Goal: Information Seeking & Learning: Learn about a topic

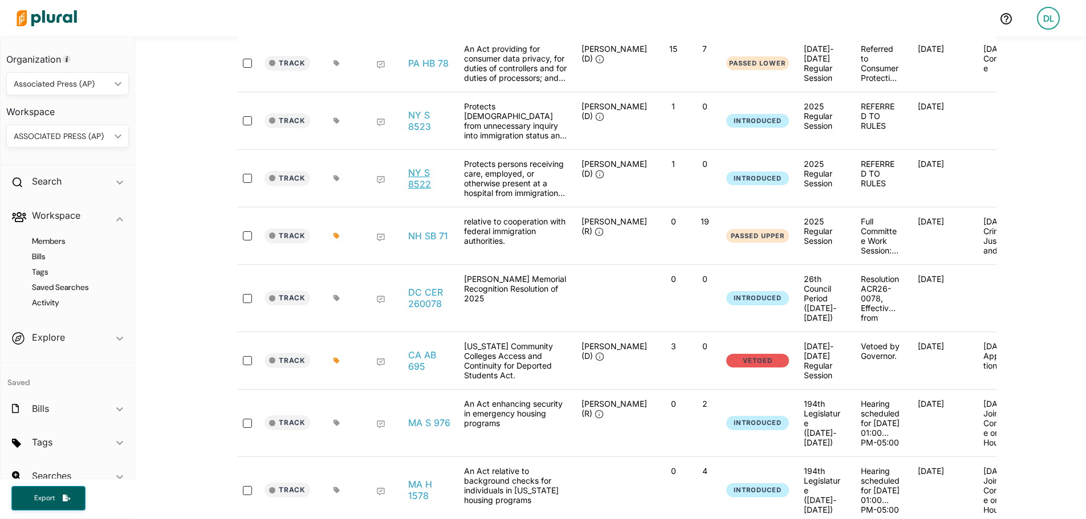
scroll to position [285, 0]
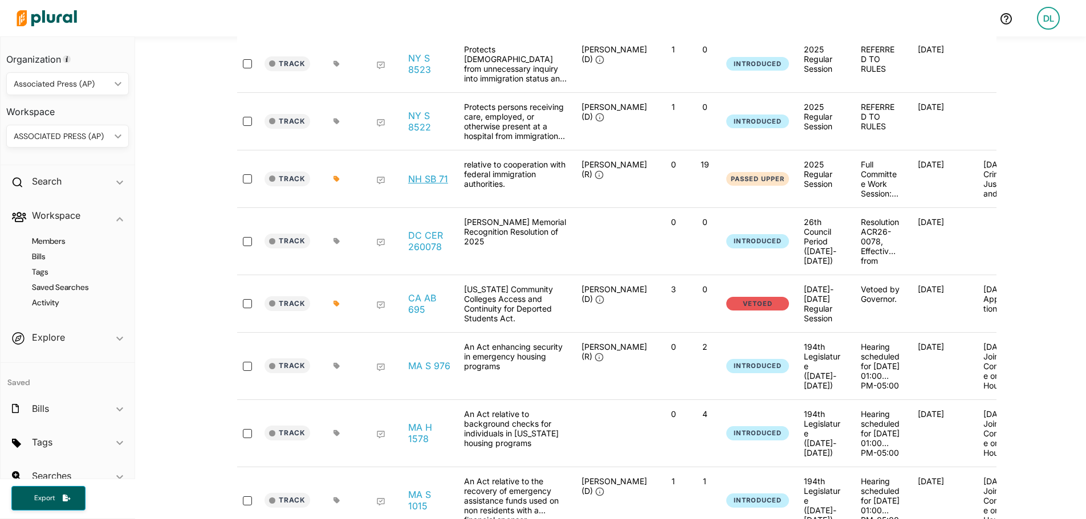
click at [429, 185] on link "NH SB 71" at bounding box center [428, 178] width 40 height 11
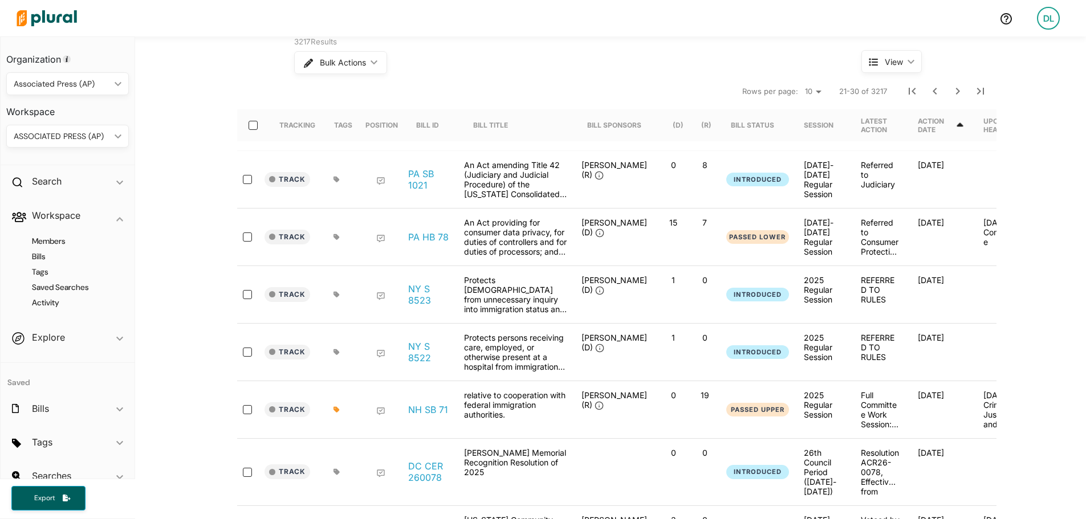
scroll to position [0, 0]
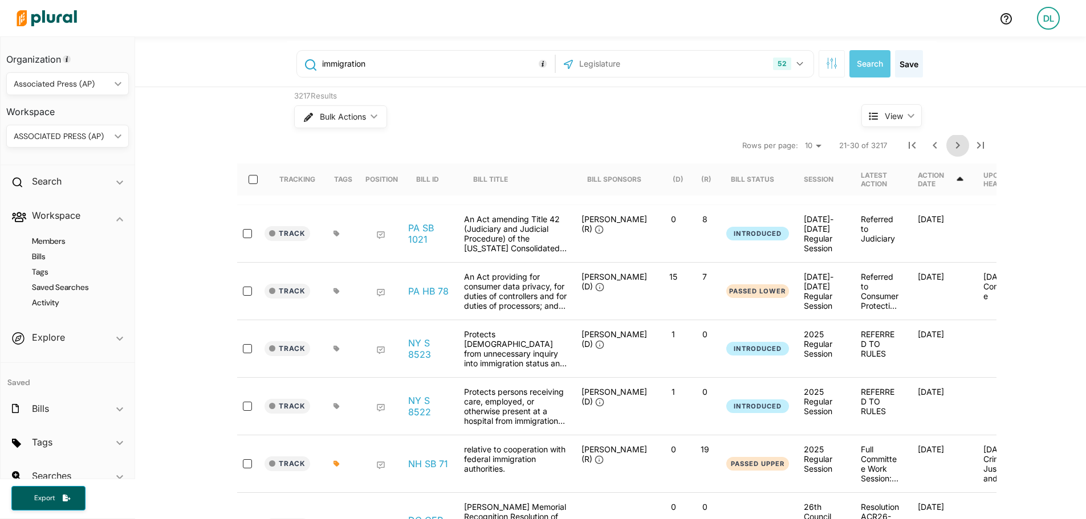
click at [953, 146] on icon "Next Page" at bounding box center [958, 146] width 14 height 14
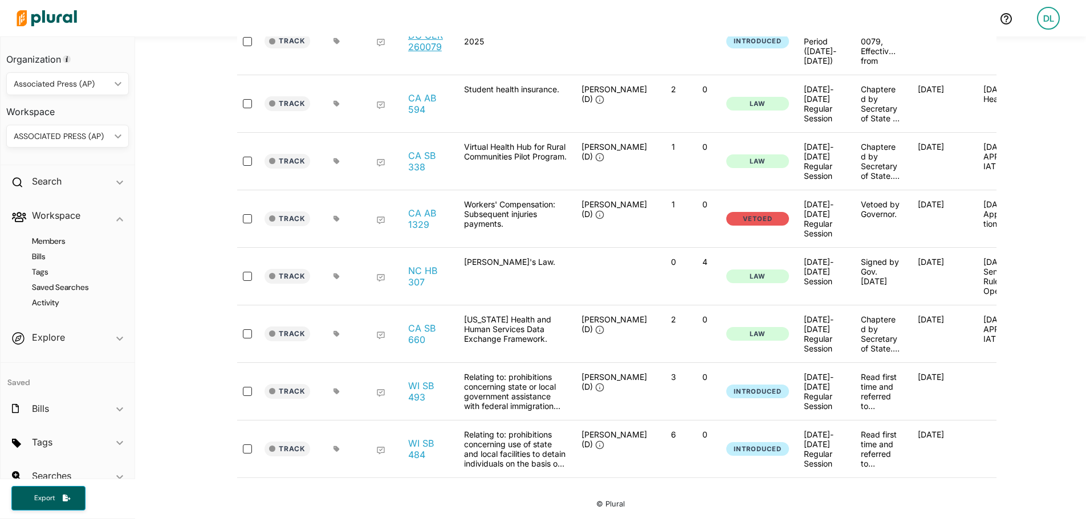
scroll to position [348, 0]
click at [413, 380] on link "WI SB 493" at bounding box center [429, 391] width 43 height 23
click at [409, 447] on link "WI SB 484" at bounding box center [429, 449] width 43 height 23
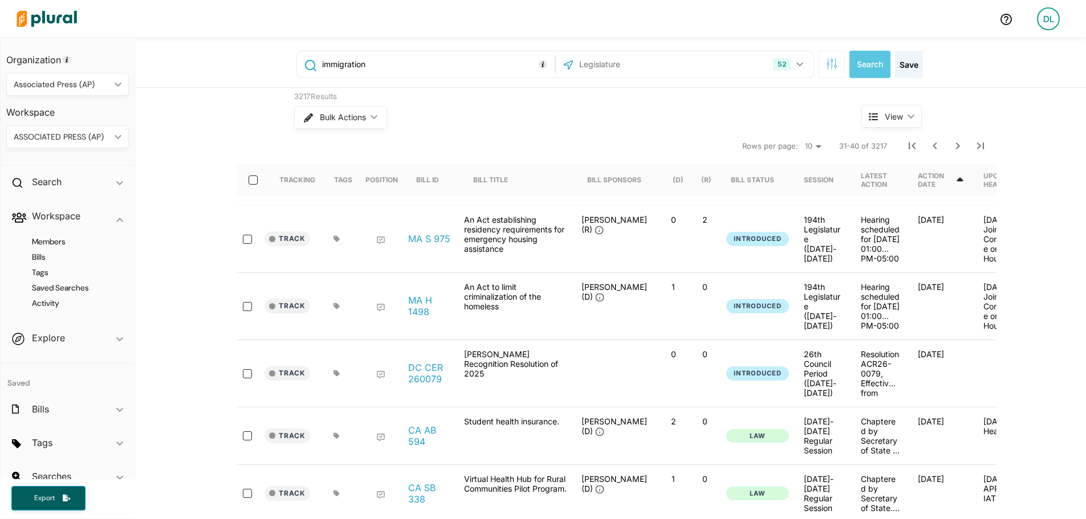
scroll to position [0, 0]
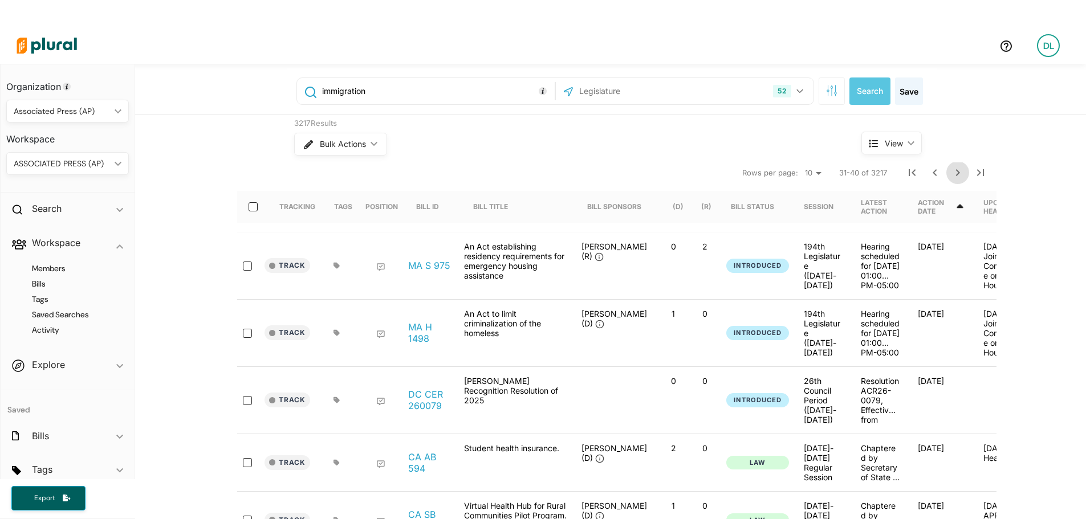
click at [955, 175] on icon "Next Page" at bounding box center [958, 173] width 14 height 14
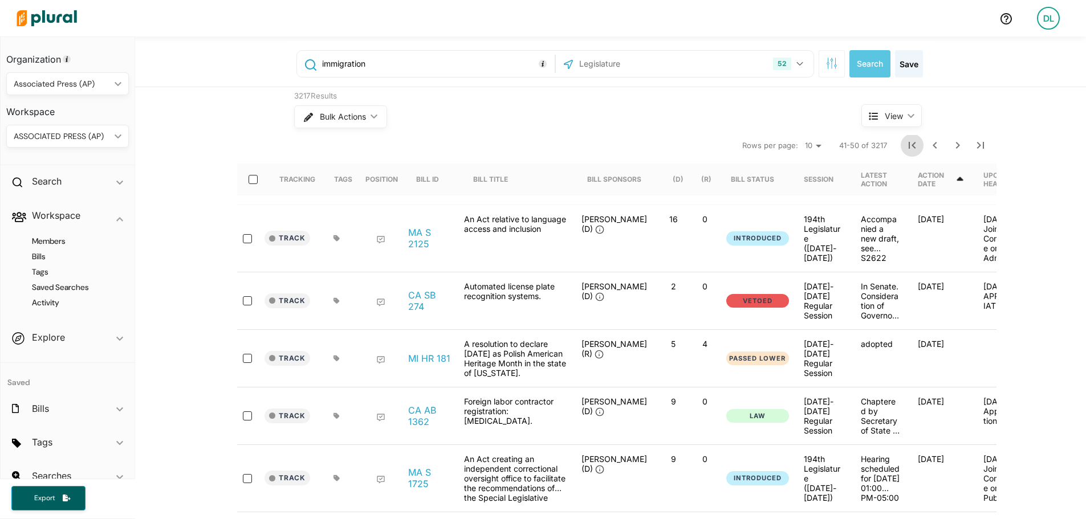
click at [907, 150] on icon "First Page" at bounding box center [912, 146] width 14 height 14
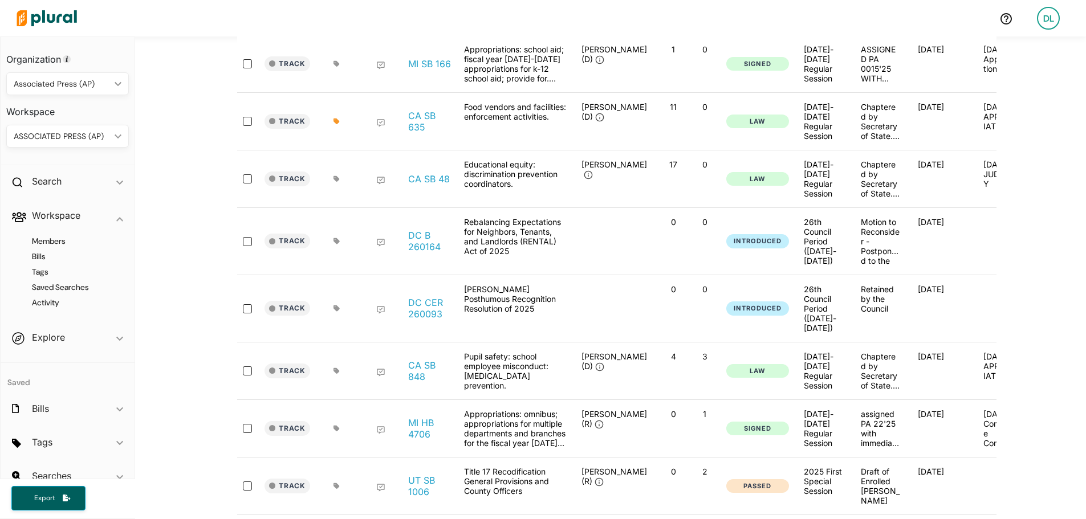
scroll to position [342, 0]
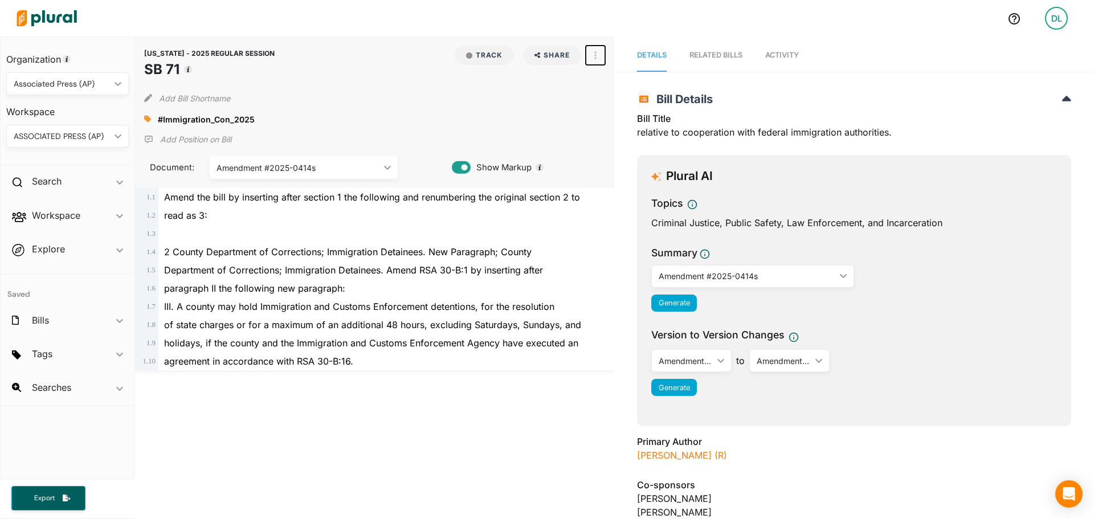
click at [589, 56] on button "button" at bounding box center [595, 55] width 19 height 19
click at [628, 108] on div "View Source" at bounding box center [644, 107] width 69 height 10
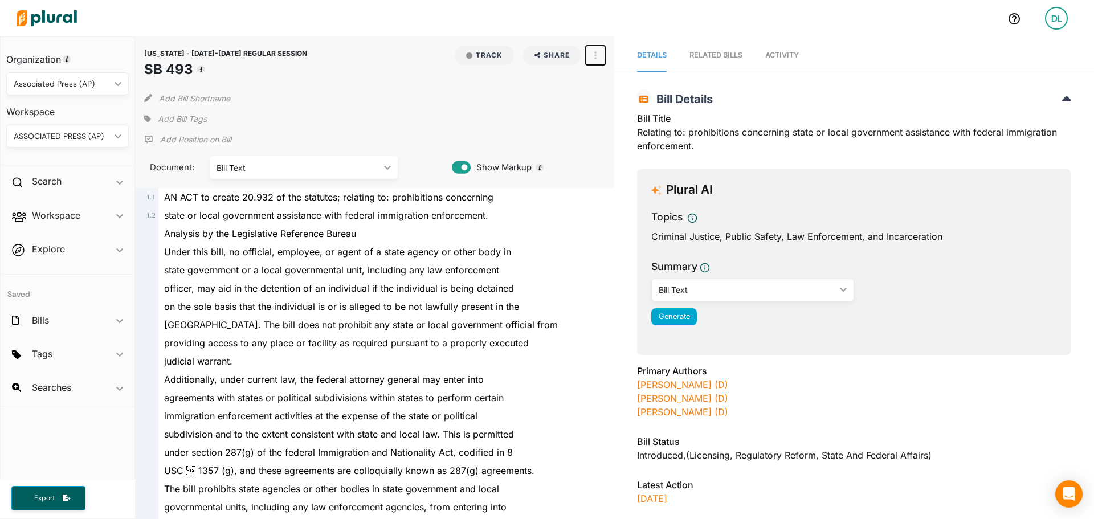
click at [595, 55] on icon "button" at bounding box center [596, 55] width 2 height 8
click at [624, 104] on div "View Source" at bounding box center [644, 107] width 69 height 10
click at [185, 119] on span "Add Bill Tags" at bounding box center [182, 118] width 49 height 11
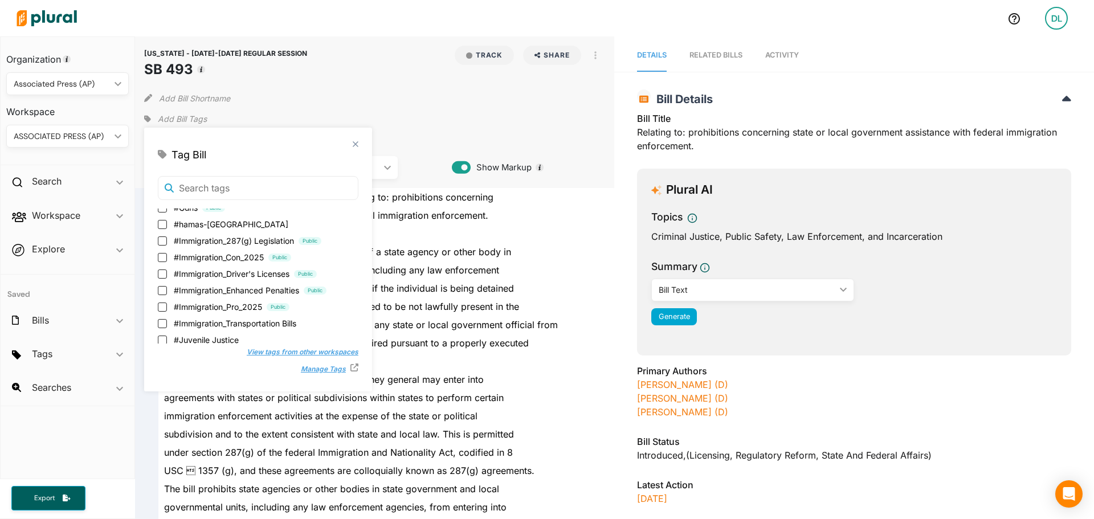
scroll to position [513, 0]
click at [164, 302] on input "#Immigration_Pro_2025 Public" at bounding box center [162, 299] width 9 height 9
checkbox input "true"
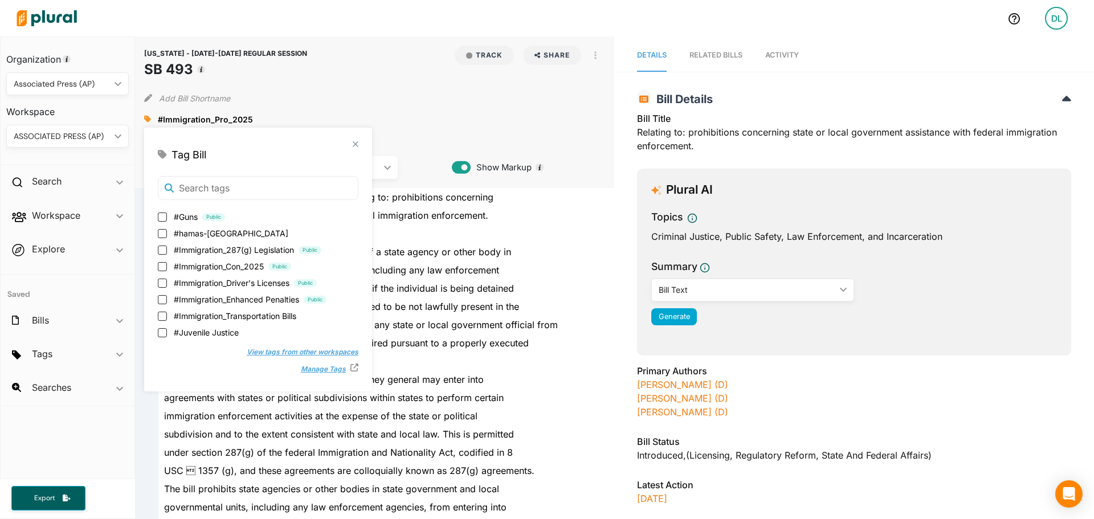
scroll to position [0, 0]
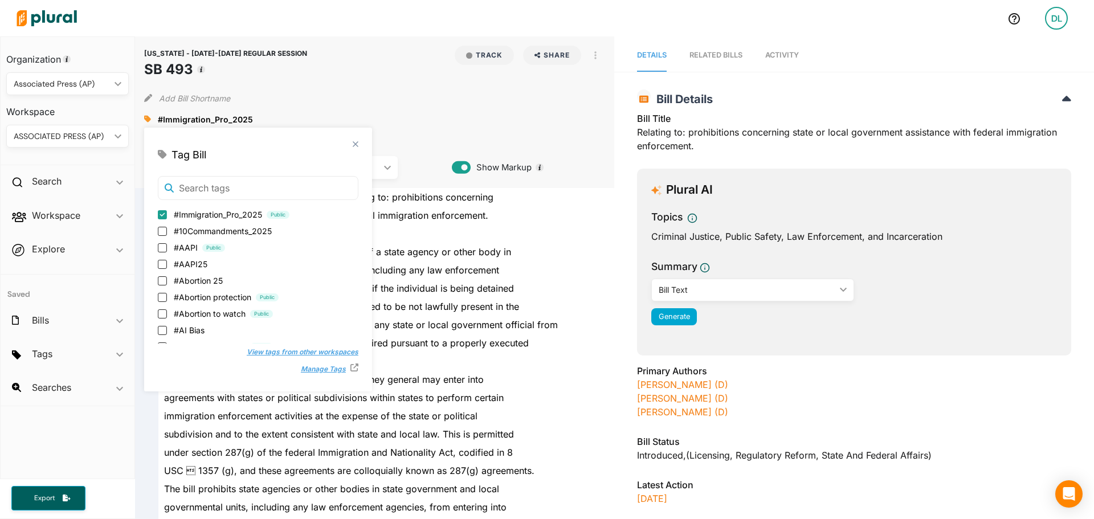
click at [361, 75] on div "WISCONSIN - 2025-2026 REGULAR SESSION SB 493 Track Share Email LinkedIn X Faceb…" at bounding box center [375, 63] width 462 height 34
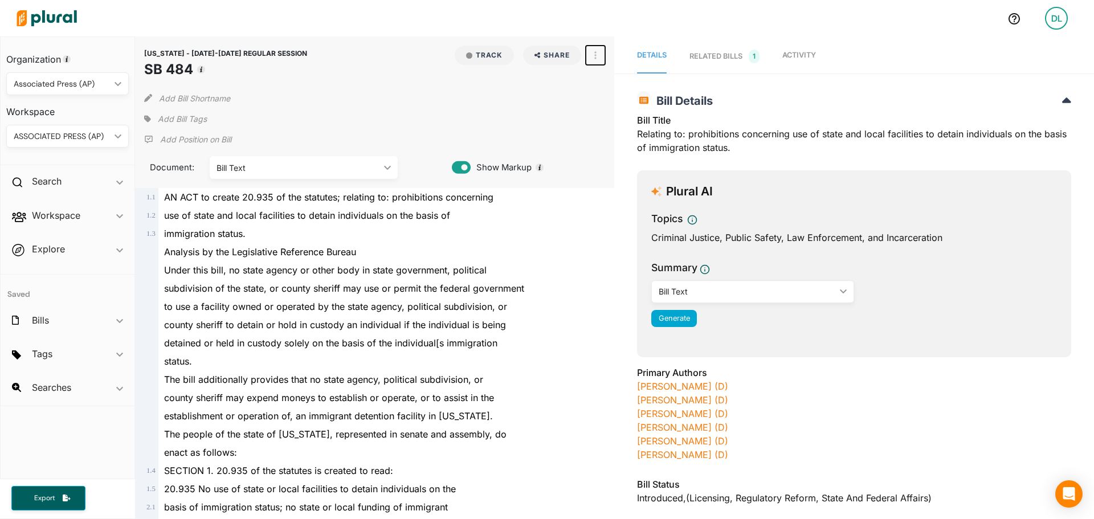
click at [586, 59] on button "button" at bounding box center [595, 55] width 19 height 19
click at [614, 108] on div "View Source" at bounding box center [644, 107] width 69 height 10
click at [180, 120] on span "Add Bill Tags" at bounding box center [182, 118] width 49 height 11
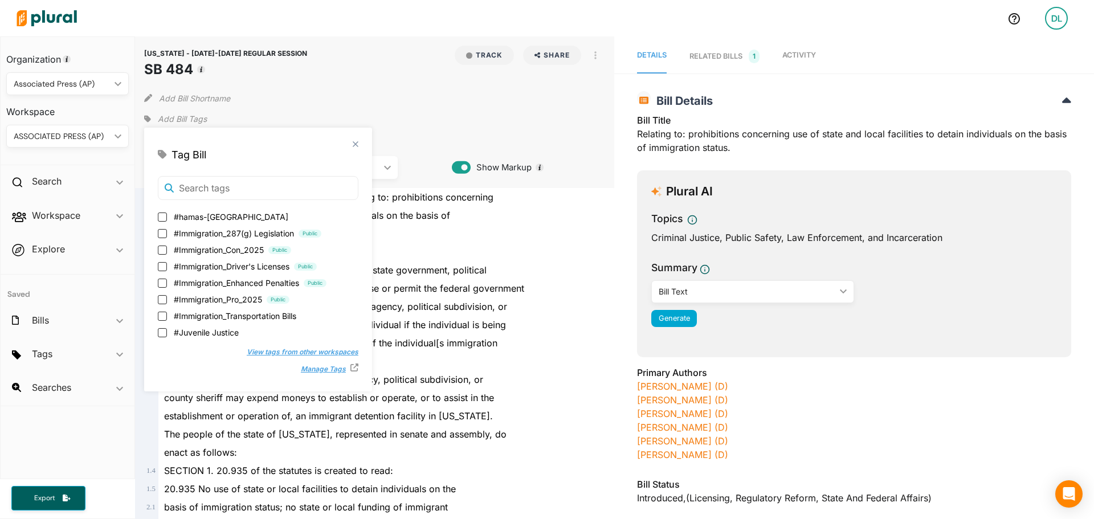
scroll to position [570, 0]
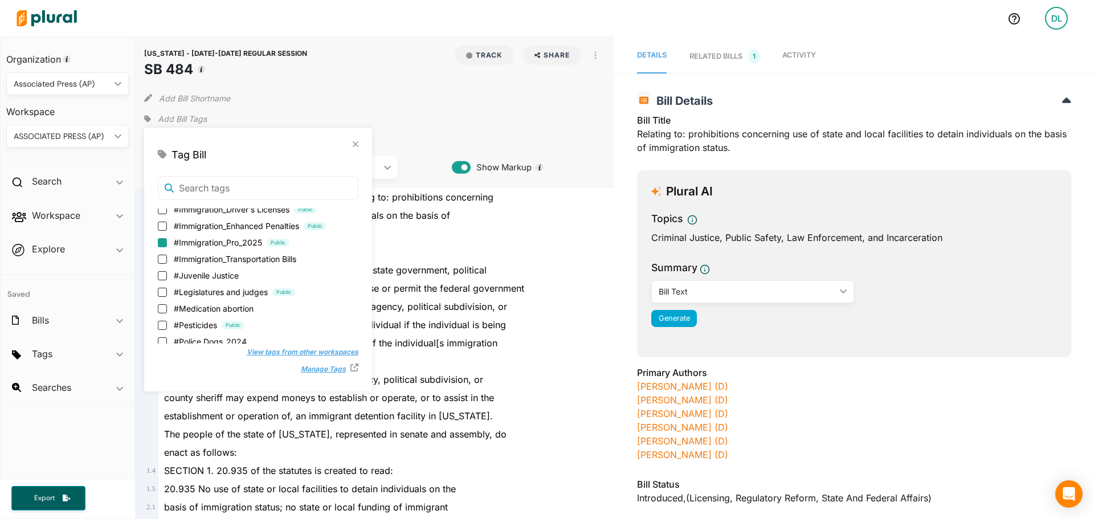
click at [162, 239] on input "#Immigration_Pro_2025 Public" at bounding box center [162, 242] width 9 height 9
checkbox input "true"
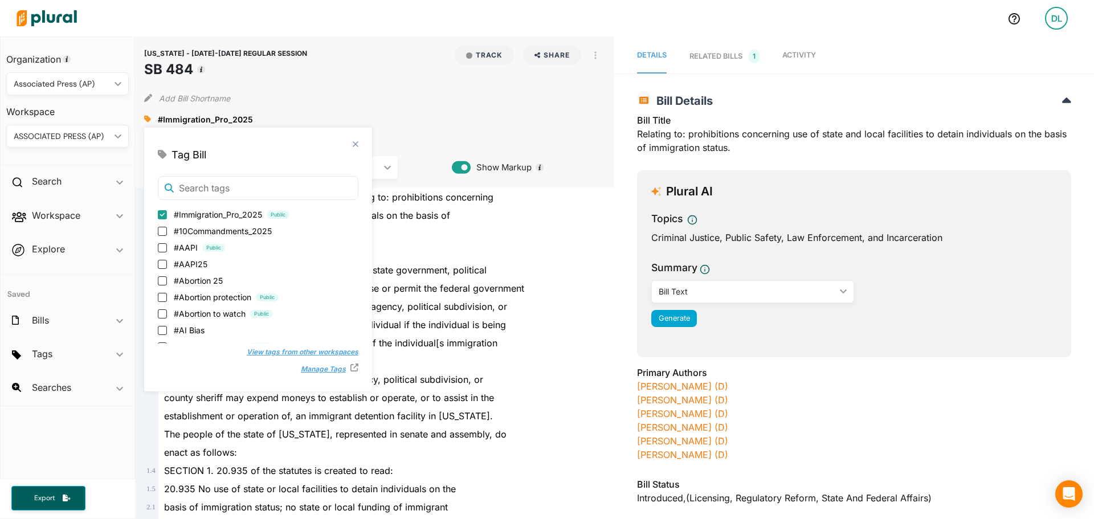
drag, startPoint x: 403, startPoint y: 91, endPoint x: 530, endPoint y: 154, distance: 141.7
click at [403, 91] on div "Add Bill Shortname" at bounding box center [375, 95] width 462 height 23
